Goal: Task Accomplishment & Management: Manage account settings

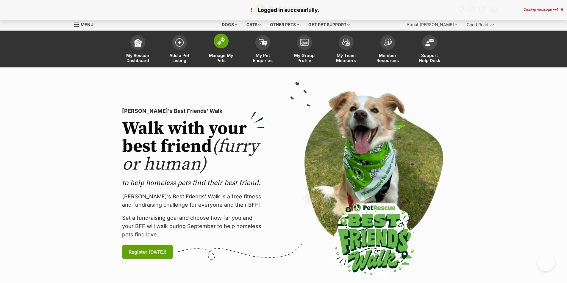
click at [222, 46] on span at bounding box center [221, 41] width 15 height 15
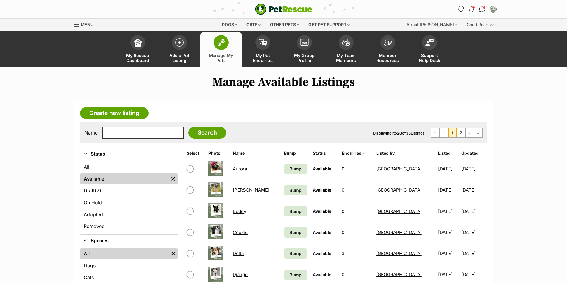
click at [238, 212] on link "Buddy" at bounding box center [239, 212] width 13 height 6
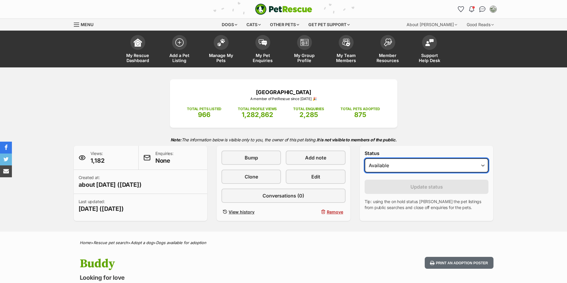
drag, startPoint x: 0, startPoint y: 0, endPoint x: 441, endPoint y: 169, distance: 472.2
click at [441, 169] on select "Draft Available On hold Adopted" at bounding box center [426, 166] width 124 height 14
select select "rehomed"
click at [364, 159] on select "Draft Available On hold Adopted" at bounding box center [426, 166] width 124 height 14
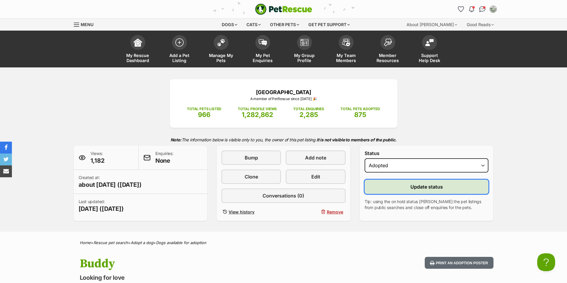
click at [429, 189] on span "Update status" at bounding box center [426, 186] width 32 height 7
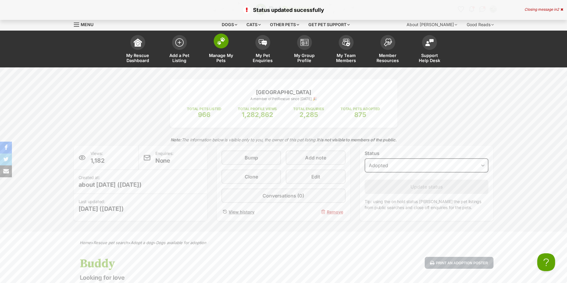
click at [222, 48] on span at bounding box center [221, 41] width 15 height 15
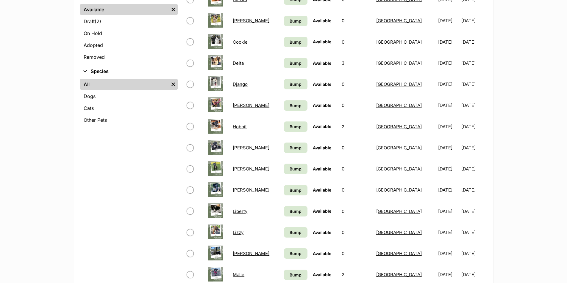
scroll to position [178, 0]
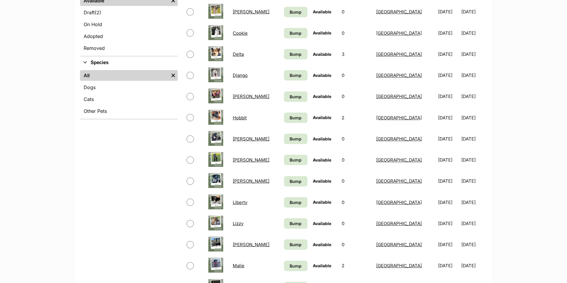
click at [240, 161] on link "Lani" at bounding box center [251, 160] width 37 height 6
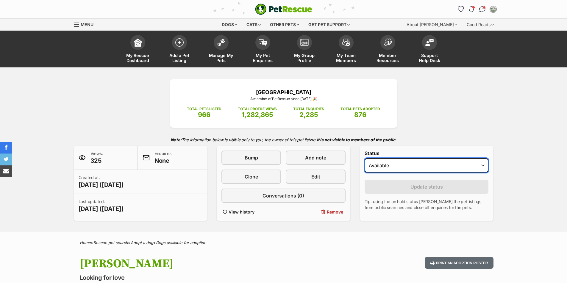
drag, startPoint x: 404, startPoint y: 167, endPoint x: 403, endPoint y: 170, distance: 3.2
click at [404, 167] on select "Draft Available On hold Adopted" at bounding box center [426, 166] width 124 height 14
select select "rehomed"
click at [364, 159] on select "Draft Available On hold Adopted" at bounding box center [426, 166] width 124 height 14
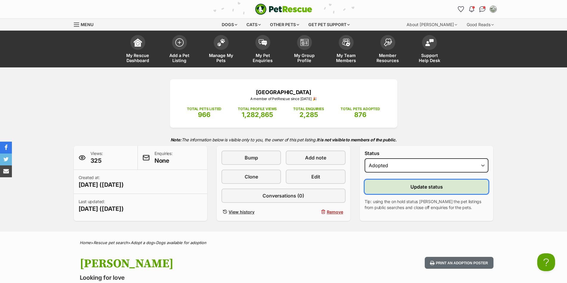
click at [402, 188] on button "Update status" at bounding box center [426, 187] width 124 height 14
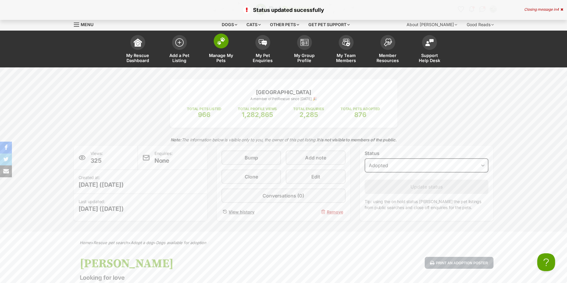
click at [222, 46] on span at bounding box center [221, 41] width 15 height 15
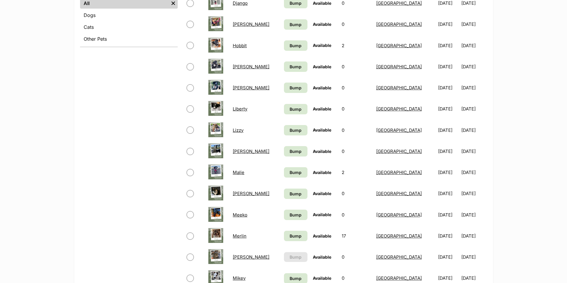
scroll to position [268, 0]
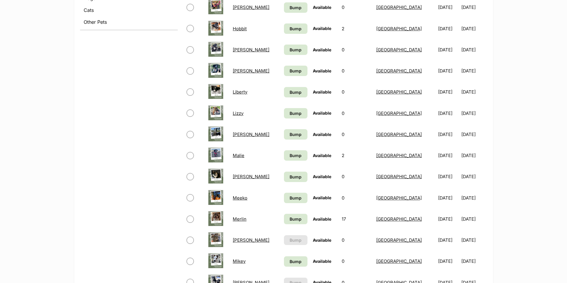
click at [240, 156] on link "Malie" at bounding box center [239, 156] width 12 height 6
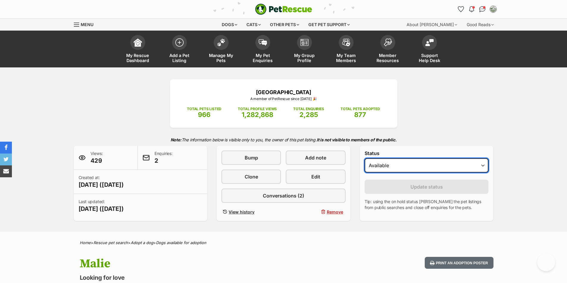
click at [429, 164] on select "Draft - not available as listing has enquires Available On hold Adopted" at bounding box center [426, 166] width 124 height 14
select select "rehomed"
click at [364, 159] on select "Draft - not available as listing has enquires Available On hold Adopted" at bounding box center [426, 166] width 124 height 14
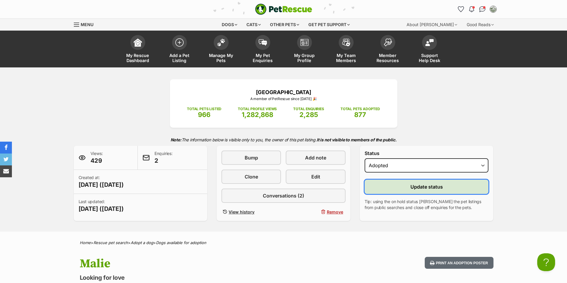
click at [427, 188] on span "Update status" at bounding box center [426, 186] width 32 height 7
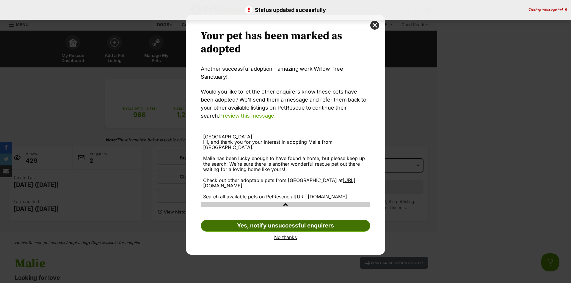
click at [308, 223] on link "Yes, notify unsuccessful enquirers" at bounding box center [286, 226] width 170 height 12
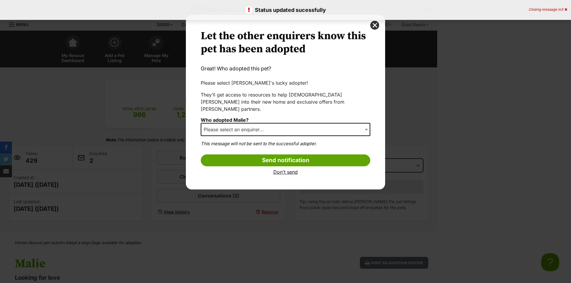
click at [257, 126] on span "Please select an enquirer..." at bounding box center [235, 130] width 68 height 8
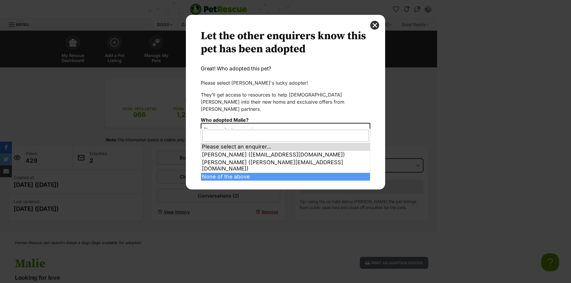
select select "other"
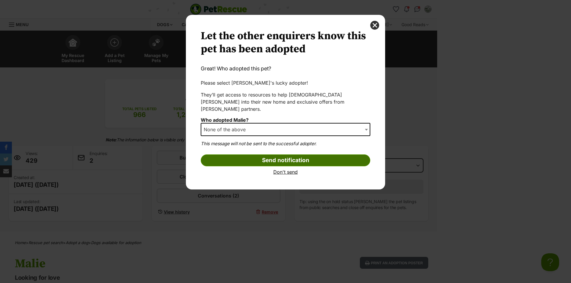
click at [258, 155] on input "Send notification" at bounding box center [286, 161] width 170 height 12
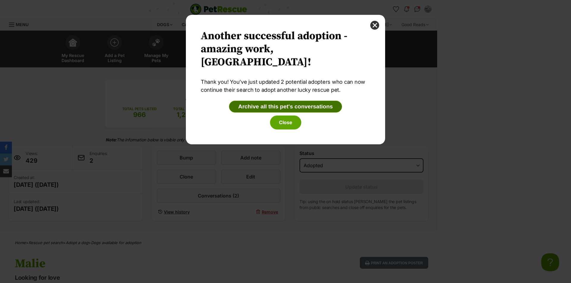
click at [295, 108] on button "Archive all this pet's conversations" at bounding box center [285, 107] width 113 height 12
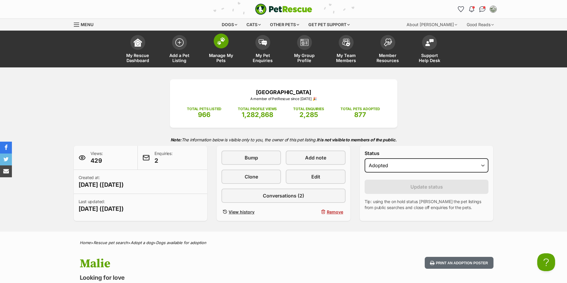
click at [219, 37] on img at bounding box center [221, 41] width 8 height 8
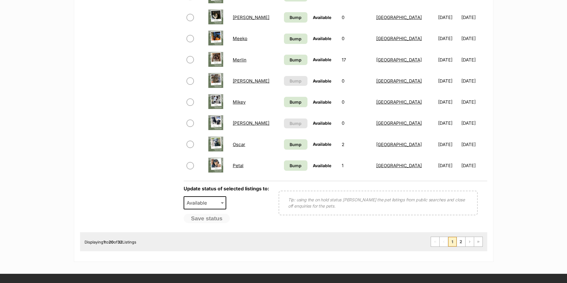
scroll to position [416, 0]
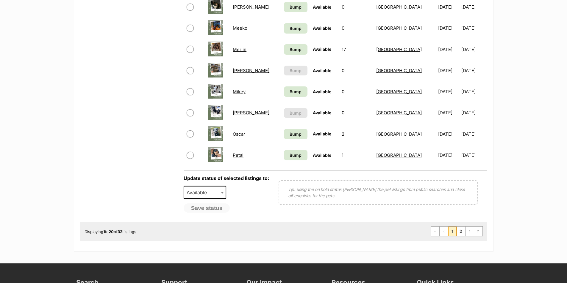
click at [243, 155] on link "Petal" at bounding box center [238, 156] width 11 height 6
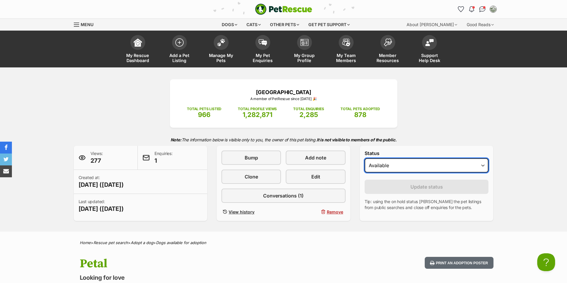
click at [399, 164] on select "Draft - not available as listing has enquires Available On hold Adopted" at bounding box center [426, 166] width 124 height 14
select select "rehomed"
click at [364, 159] on select "Draft - not available as listing has enquires Available On hold Adopted" at bounding box center [426, 166] width 124 height 14
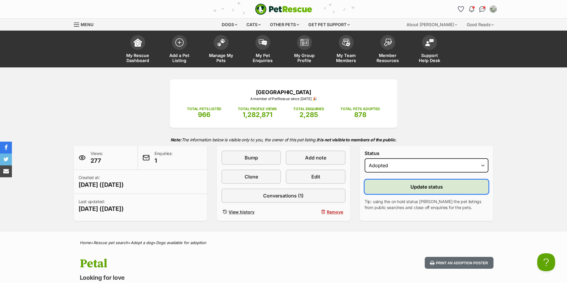
click at [418, 183] on button "Update status" at bounding box center [426, 187] width 124 height 14
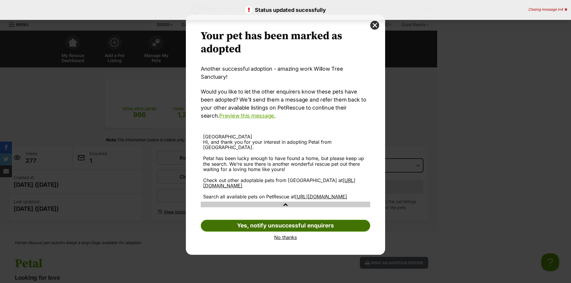
click at [285, 224] on link "Yes, notify unsuccessful enquirers" at bounding box center [286, 226] width 170 height 12
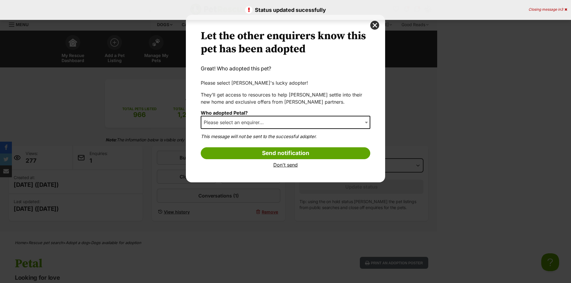
click at [282, 124] on span "Please select an enquirer..." at bounding box center [286, 122] width 170 height 13
select select "other"
click at [271, 149] on input "Send notification" at bounding box center [286, 154] width 170 height 12
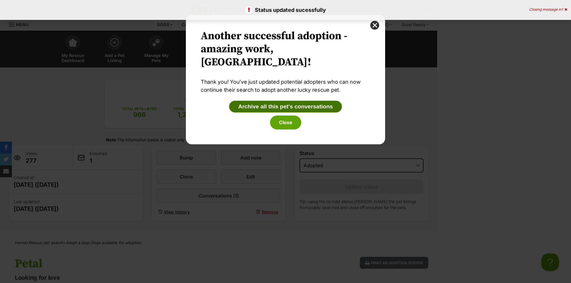
click at [281, 106] on button "Archive all this pet's conversations" at bounding box center [285, 107] width 113 height 12
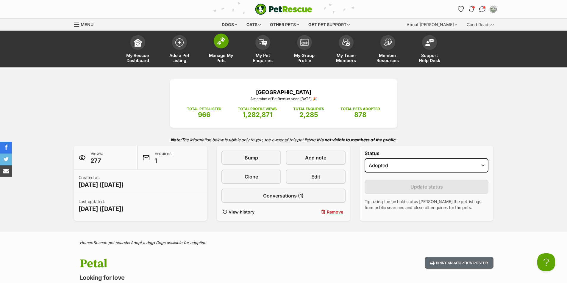
click at [229, 48] on link "Manage My Pets" at bounding box center [221, 49] width 42 height 35
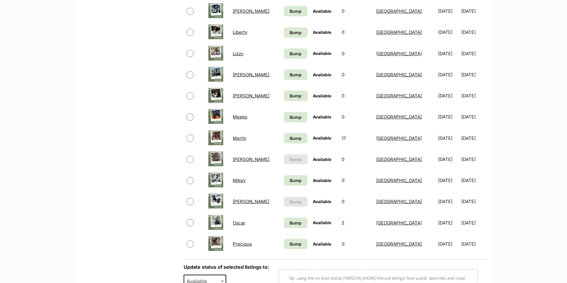
scroll to position [416, 0]
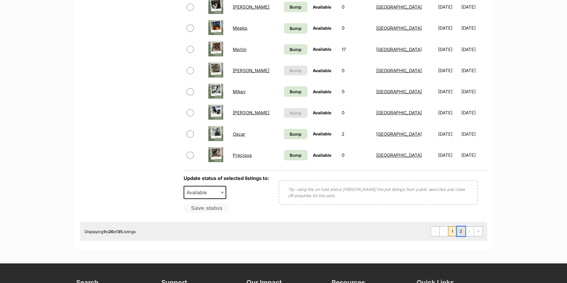
click at [460, 229] on link "2" at bounding box center [461, 232] width 8 height 10
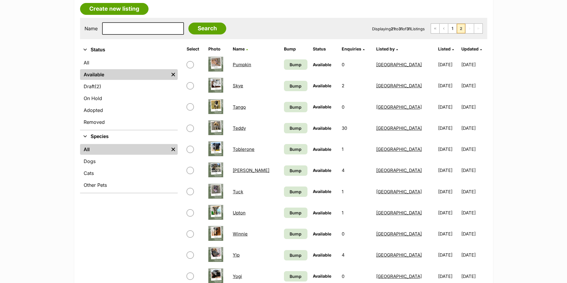
scroll to position [119, 0]
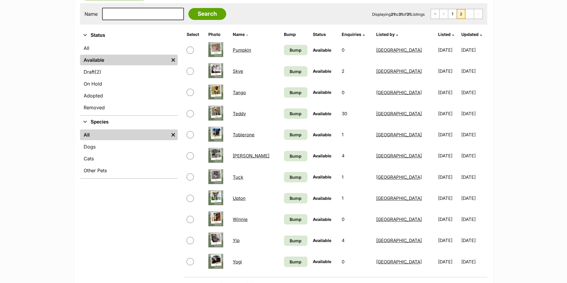
click at [239, 116] on link "Teddy" at bounding box center [239, 114] width 13 height 6
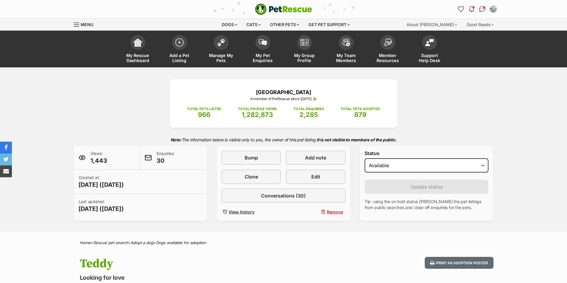
click at [401, 173] on div "Status Draft - not available as listing has enquires Available On hold Adopted" at bounding box center [426, 163] width 124 height 24
click at [403, 167] on select "Draft - not available as listing has enquires Available On hold Adopted" at bounding box center [426, 166] width 124 height 14
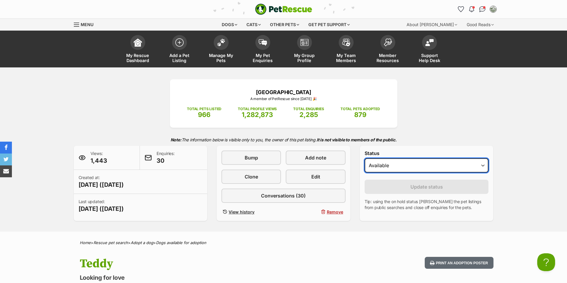
select select "rehomed"
click at [364, 159] on select "Draft - not available as listing has enquires Available On hold Adopted" at bounding box center [426, 166] width 124 height 14
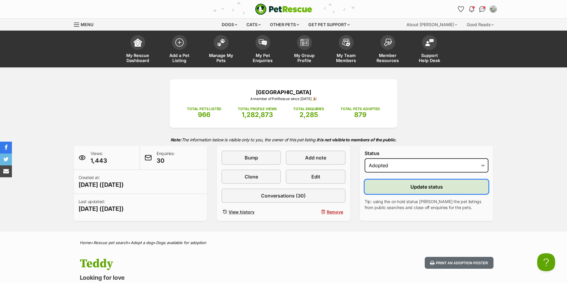
click at [413, 182] on button "Update status" at bounding box center [426, 187] width 124 height 14
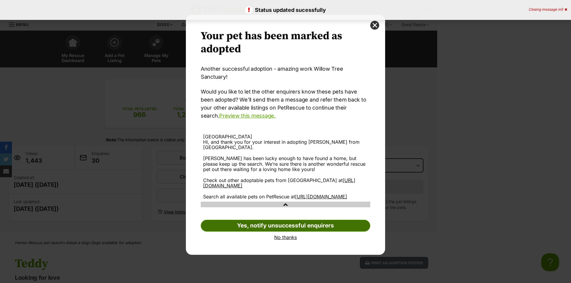
click at [280, 225] on link "Yes, notify unsuccessful enquirers" at bounding box center [286, 226] width 170 height 12
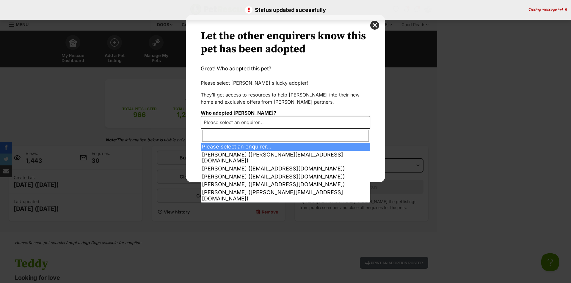
click at [275, 122] on span "Please select an enquirer..." at bounding box center [286, 122] width 170 height 13
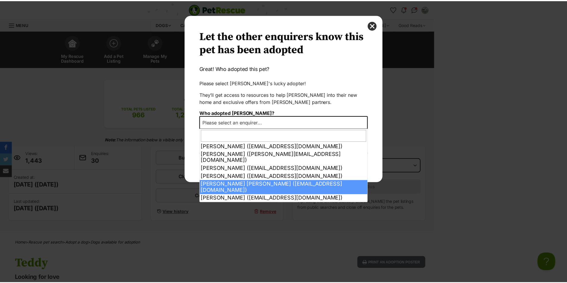
scroll to position [195, 0]
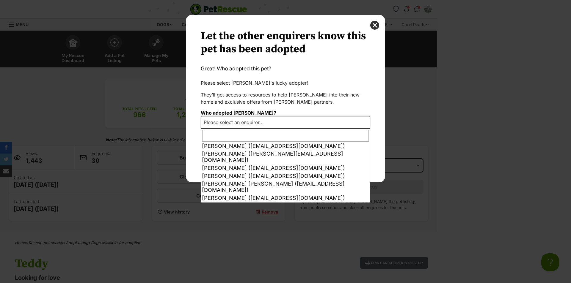
select select "other"
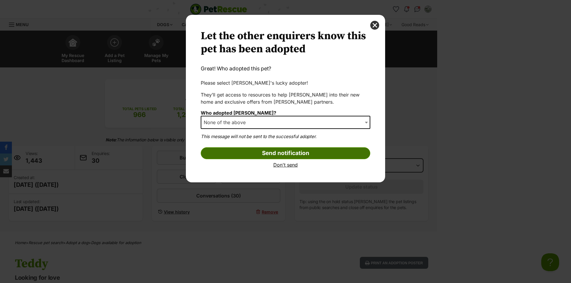
click at [300, 155] on input "Send notification" at bounding box center [286, 154] width 170 height 12
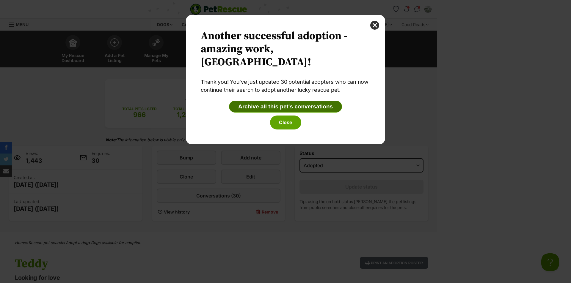
click at [280, 108] on button "Archive all this pet's conversations" at bounding box center [285, 107] width 113 height 12
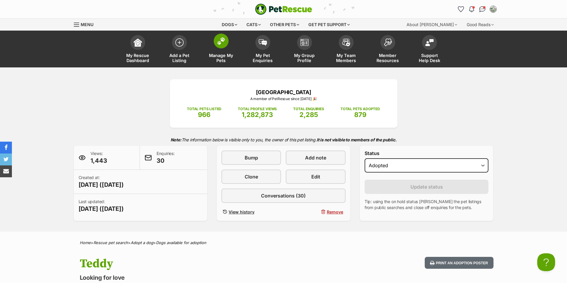
click at [228, 41] on span at bounding box center [221, 41] width 15 height 15
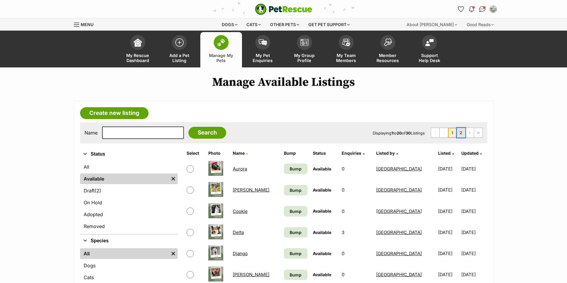
click at [460, 132] on link "2" at bounding box center [461, 133] width 8 height 10
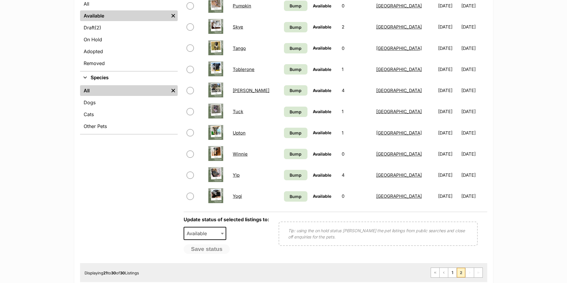
scroll to position [178, 0]
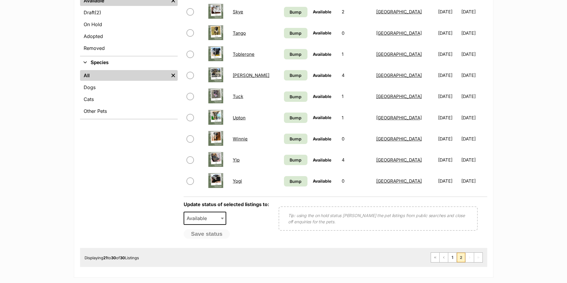
click at [236, 77] on link "[PERSON_NAME]" at bounding box center [251, 76] width 37 height 6
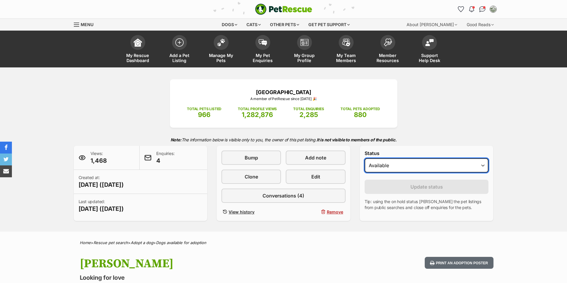
drag, startPoint x: 0, startPoint y: 0, endPoint x: 421, endPoint y: 212, distance: 471.6
click at [446, 169] on select "Draft - not available as listing has enquires Available On hold Adopted" at bounding box center [426, 166] width 124 height 14
select select "rehomed"
click at [364, 159] on select "Draft - not available as listing has enquires Available On hold Adopted" at bounding box center [426, 166] width 124 height 14
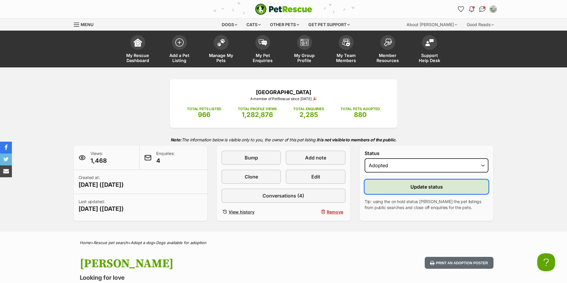
click at [425, 185] on span "Update status" at bounding box center [426, 186] width 32 height 7
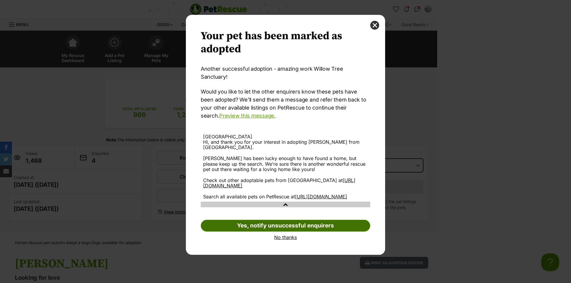
click at [302, 224] on link "Yes, notify unsuccessful enquirers" at bounding box center [286, 226] width 170 height 12
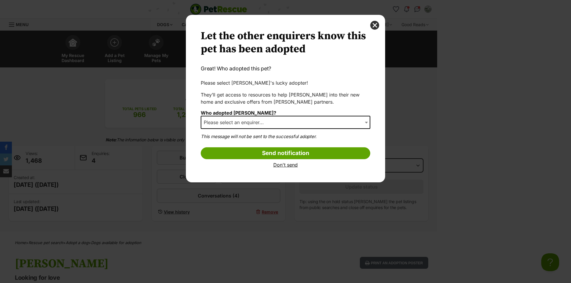
click at [283, 122] on span "Please select an enquirer..." at bounding box center [286, 122] width 170 height 13
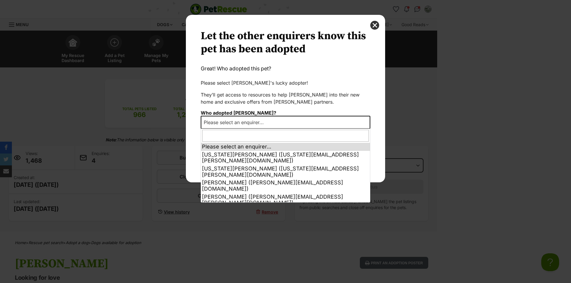
select select "other"
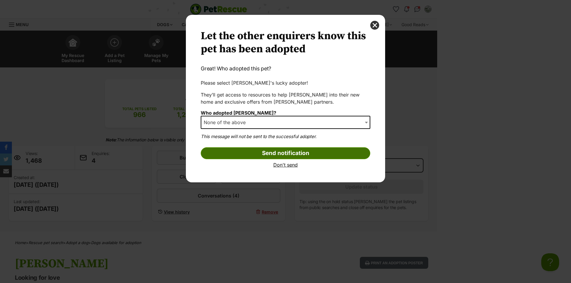
click at [268, 156] on input "Send notification" at bounding box center [286, 154] width 170 height 12
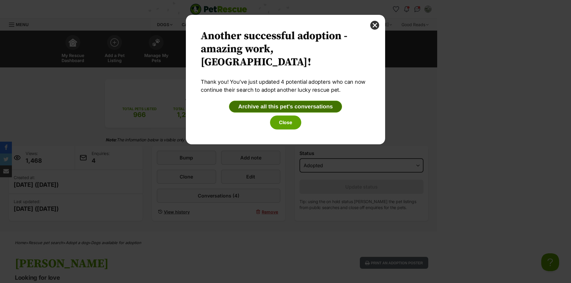
click at [275, 112] on button "Archive all this pet's conversations" at bounding box center [285, 107] width 113 height 12
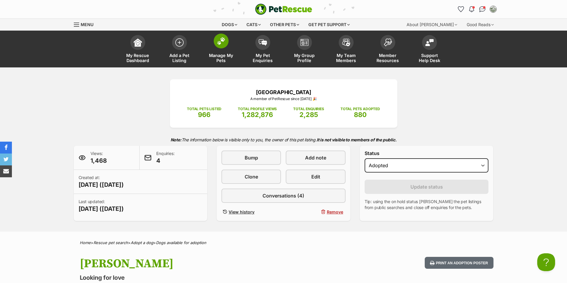
click at [228, 44] on span at bounding box center [221, 41] width 15 height 15
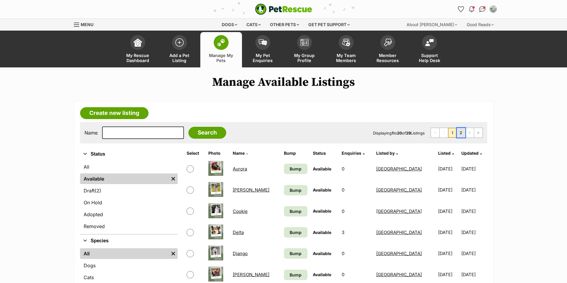
click at [460, 136] on link "2" at bounding box center [461, 133] width 8 height 10
